Goal: Browse casually: Explore the website without a specific task or goal

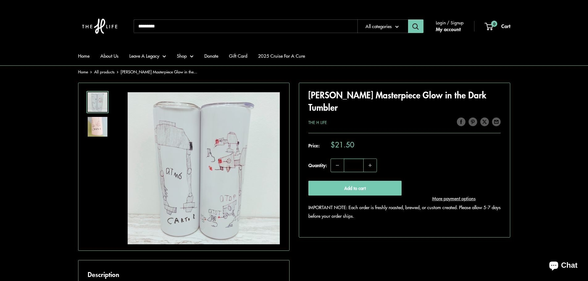
scroll to position [93, 0]
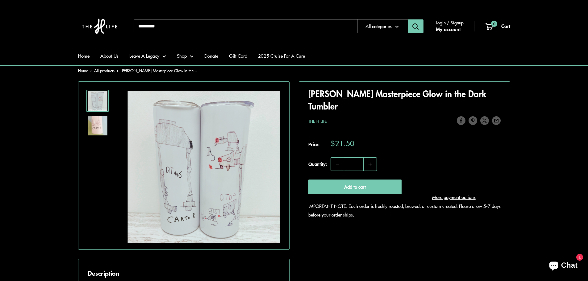
click at [103, 124] on img at bounding box center [98, 126] width 20 height 20
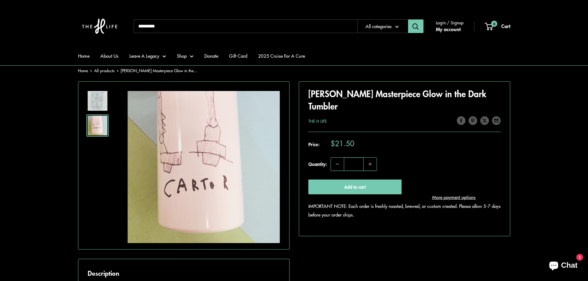
click at [98, 101] on img at bounding box center [98, 101] width 20 height 20
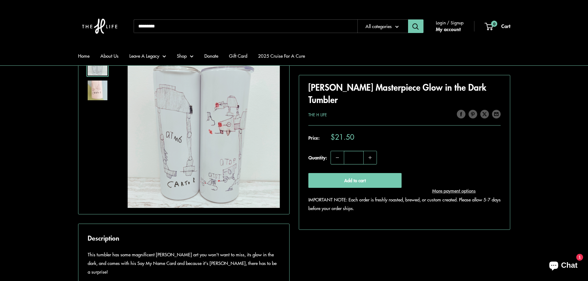
scroll to position [0, 0]
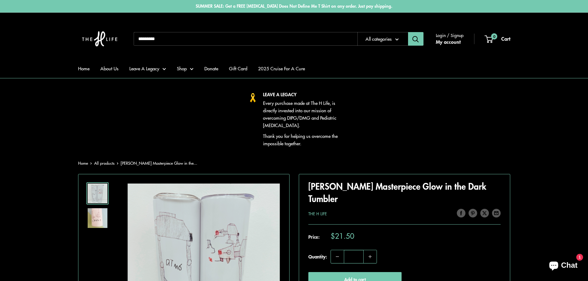
click at [204, 40] on input "Search..." at bounding box center [246, 39] width 224 height 14
type input "**********"
click at [408, 32] on button "Search" at bounding box center [415, 39] width 15 height 14
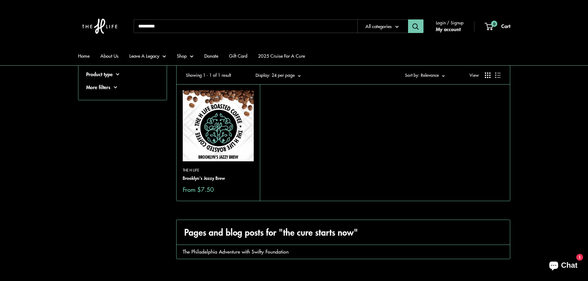
scroll to position [31, 0]
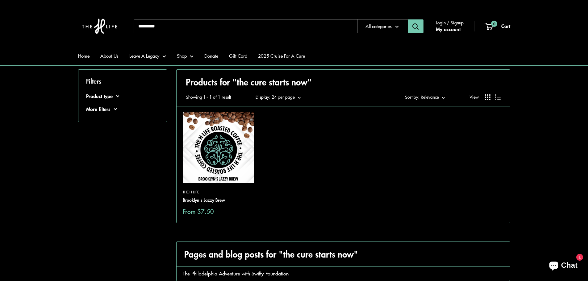
click at [97, 95] on button "Product type" at bounding box center [122, 96] width 73 height 9
click at [100, 124] on button "More filters" at bounding box center [122, 125] width 73 height 9
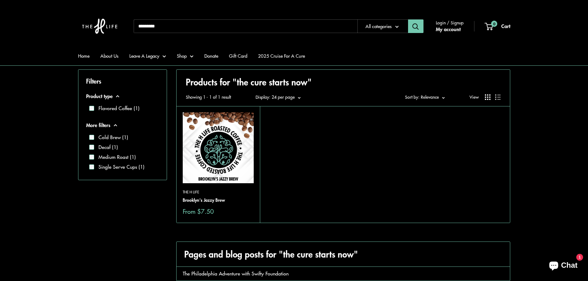
click at [103, 167] on label "Single Serve Cups (1)" at bounding box center [119, 166] width 50 height 7
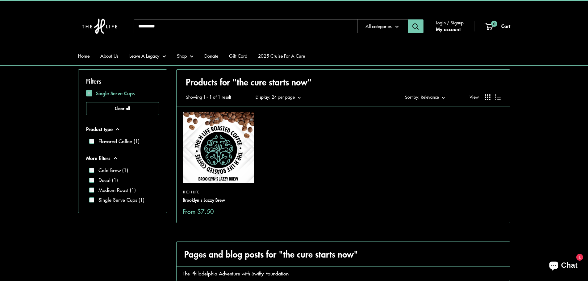
scroll to position [27, 0]
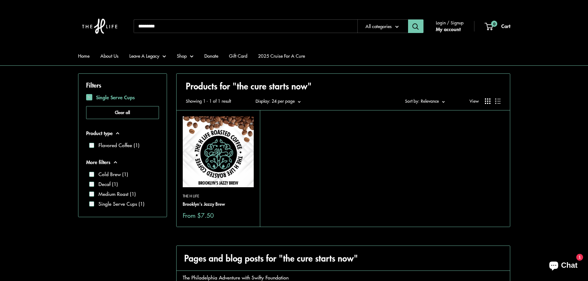
click at [89, 97] on span at bounding box center [89, 97] width 6 height 6
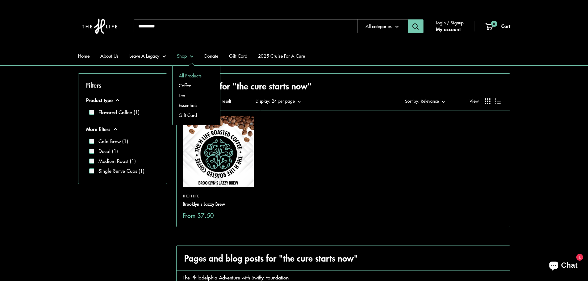
click at [188, 78] on link "All Products" at bounding box center [197, 76] width 48 height 10
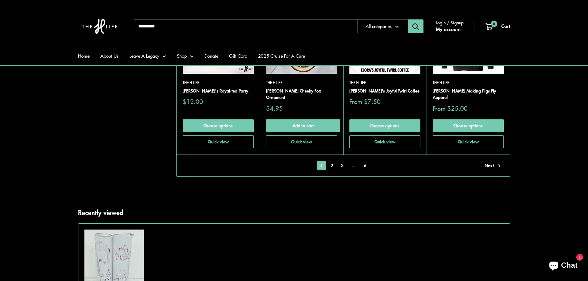
scroll to position [1483, 0]
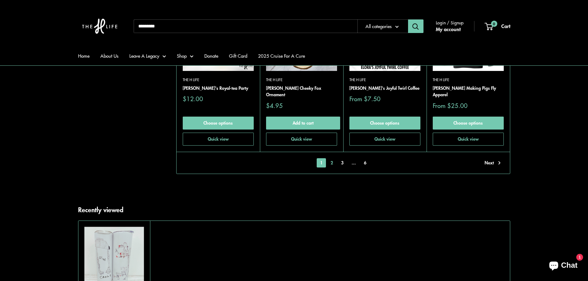
click at [332, 163] on link "2" at bounding box center [331, 162] width 9 height 9
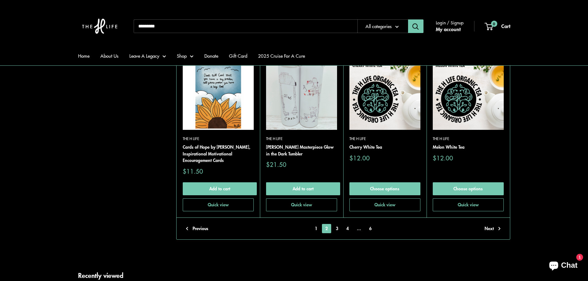
scroll to position [1474, 0]
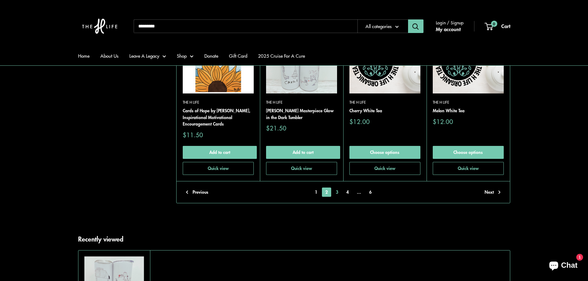
click at [336, 193] on link "3" at bounding box center [337, 192] width 9 height 9
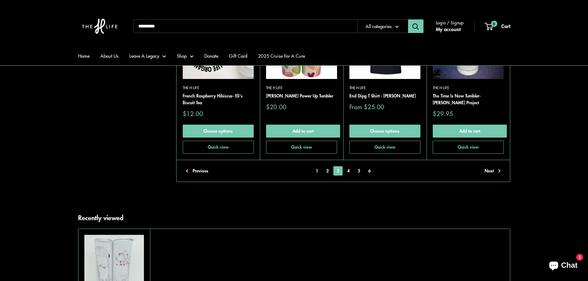
scroll to position [1474, 0]
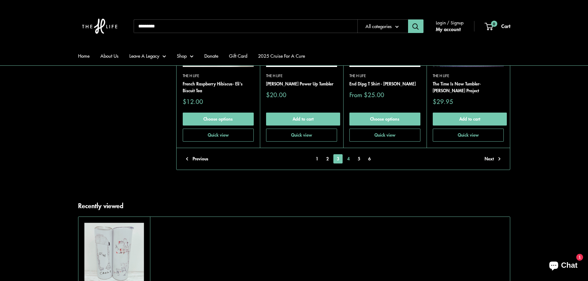
click at [349, 154] on link "4" at bounding box center [348, 158] width 9 height 9
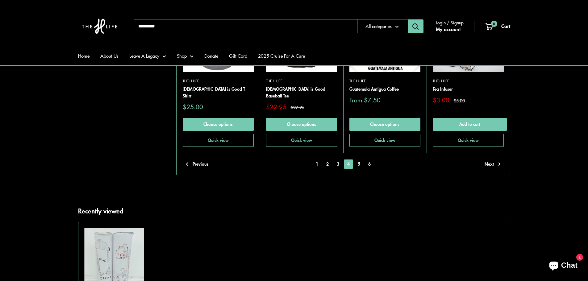
scroll to position [1474, 0]
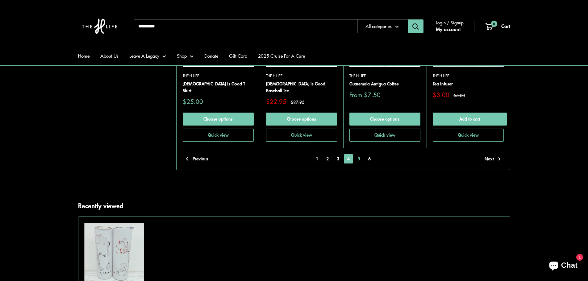
click at [360, 154] on link "5" at bounding box center [359, 158] width 9 height 9
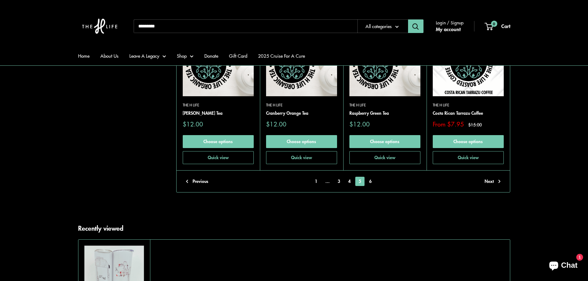
scroll to position [1443, 0]
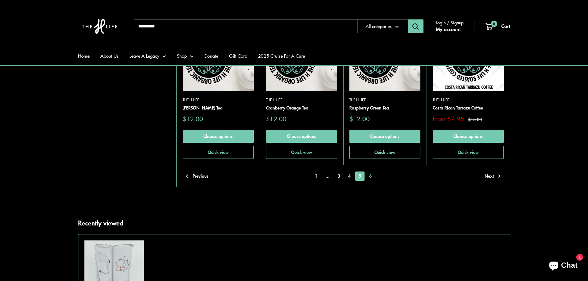
click at [370, 172] on link "6" at bounding box center [370, 176] width 9 height 9
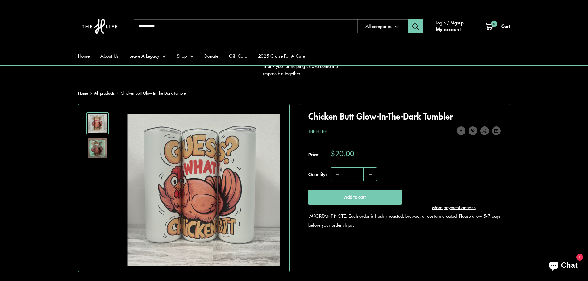
scroll to position [62, 0]
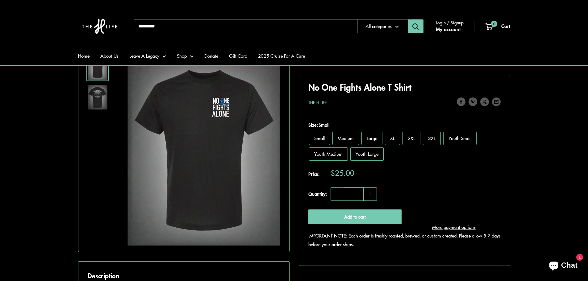
scroll to position [124, 0]
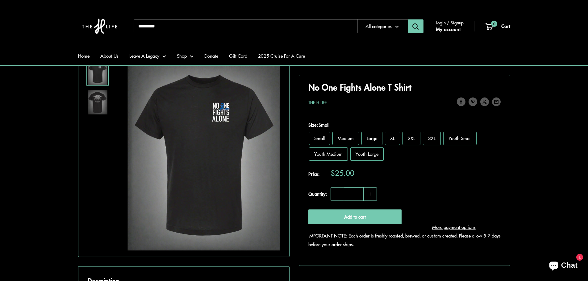
click at [92, 112] on img at bounding box center [98, 102] width 20 height 25
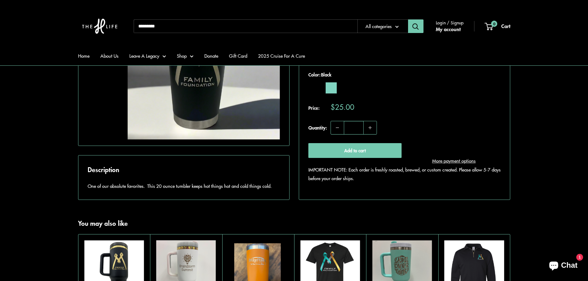
scroll to position [216, 0]
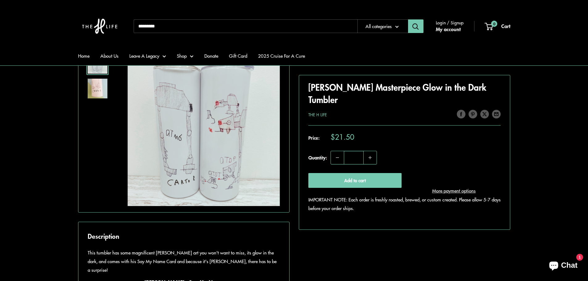
scroll to position [124, 0]
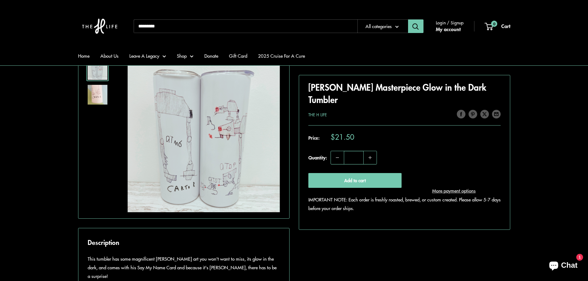
click at [95, 99] on img at bounding box center [98, 95] width 20 height 20
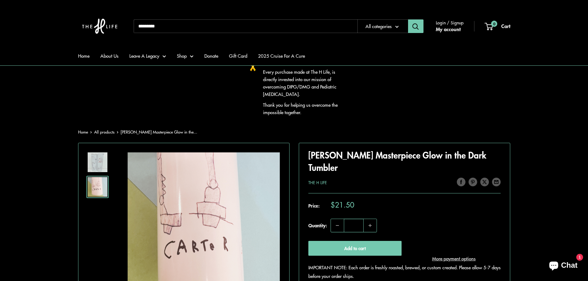
scroll to position [31, 0]
click at [106, 165] on img at bounding box center [98, 163] width 20 height 20
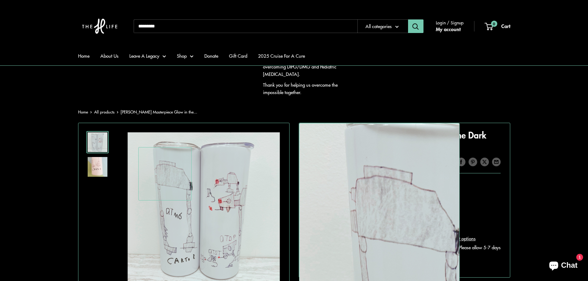
scroll to position [93, 0]
